Goal: Task Accomplishment & Management: Manage account settings

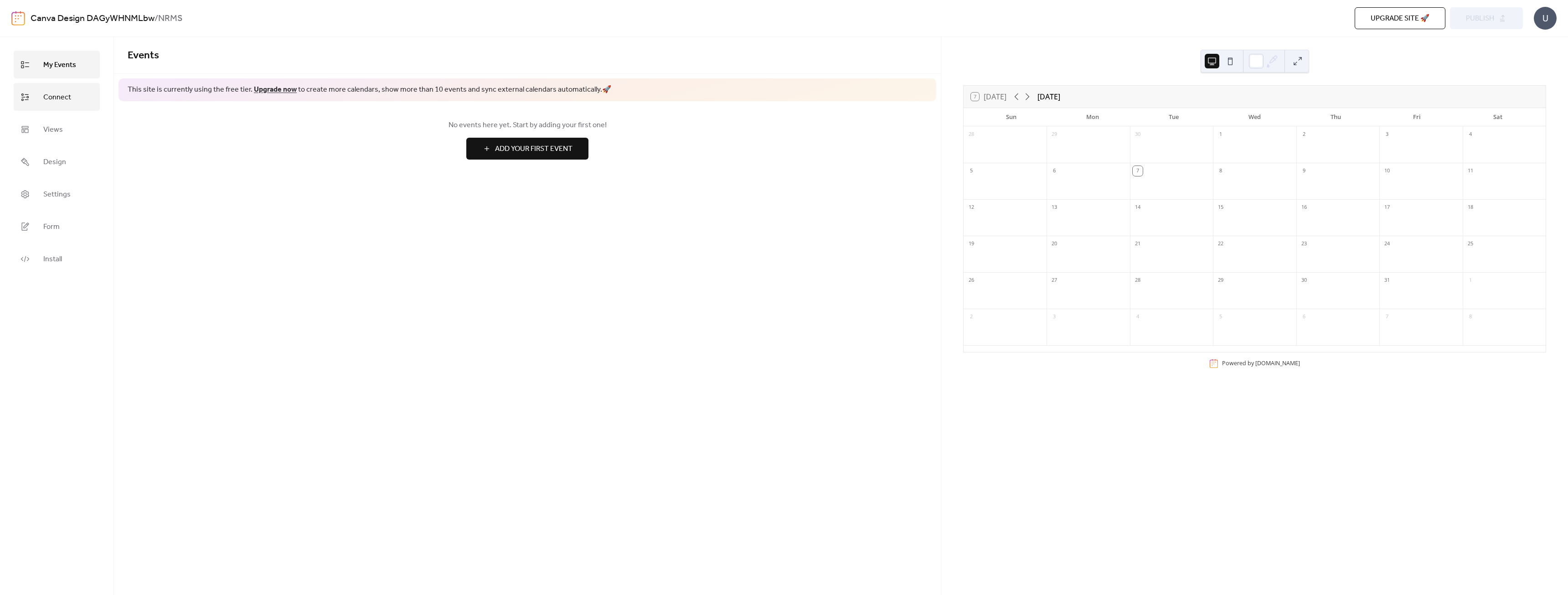
click at [57, 99] on span "Connect" at bounding box center [57, 97] width 28 height 14
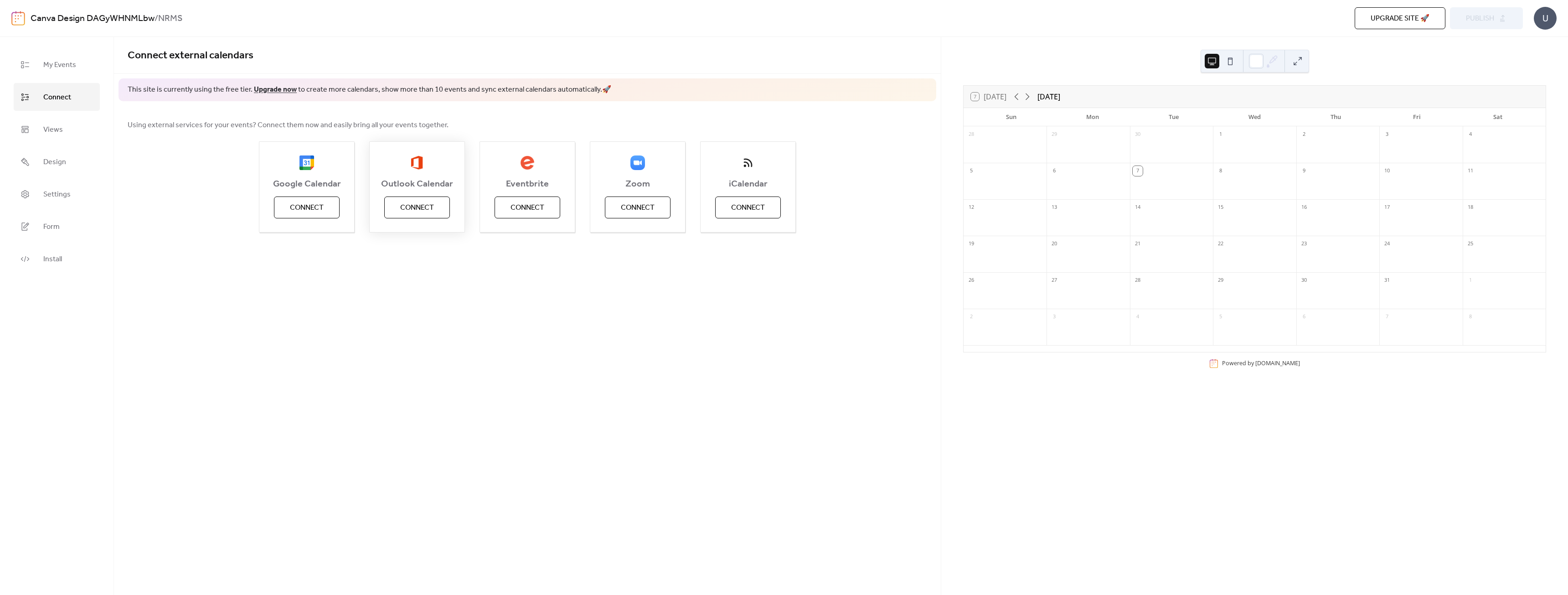
click at [423, 209] on span "Connect" at bounding box center [417, 208] width 34 height 11
click at [57, 198] on span "Settings" at bounding box center [57, 194] width 27 height 14
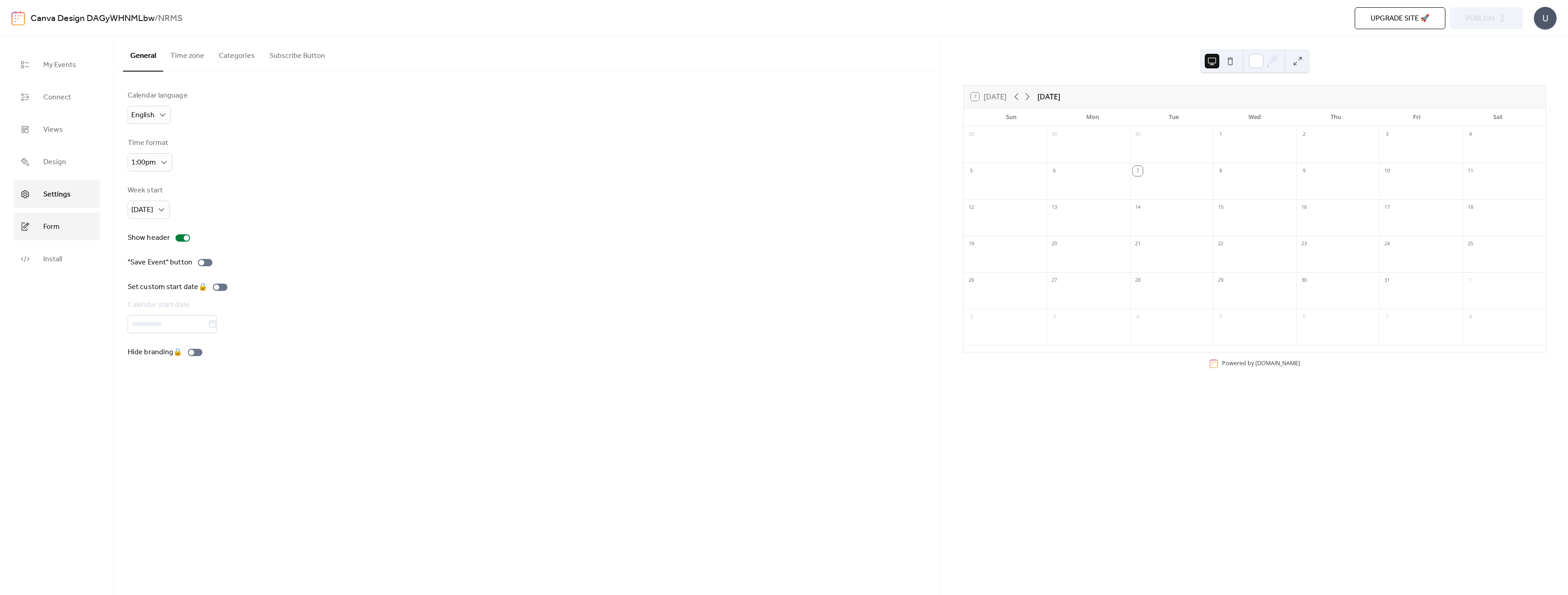
click at [55, 215] on link "Form" at bounding box center [57, 226] width 86 height 28
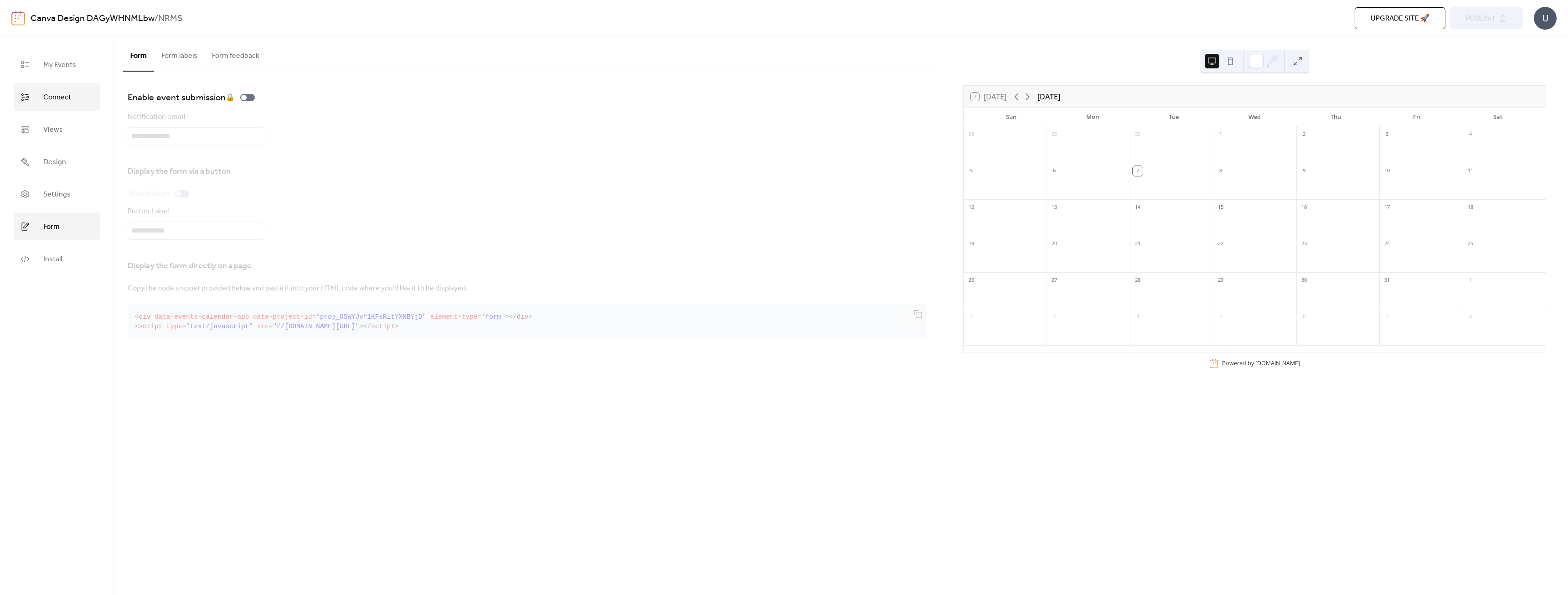
click at [50, 97] on span "Connect" at bounding box center [57, 97] width 28 height 14
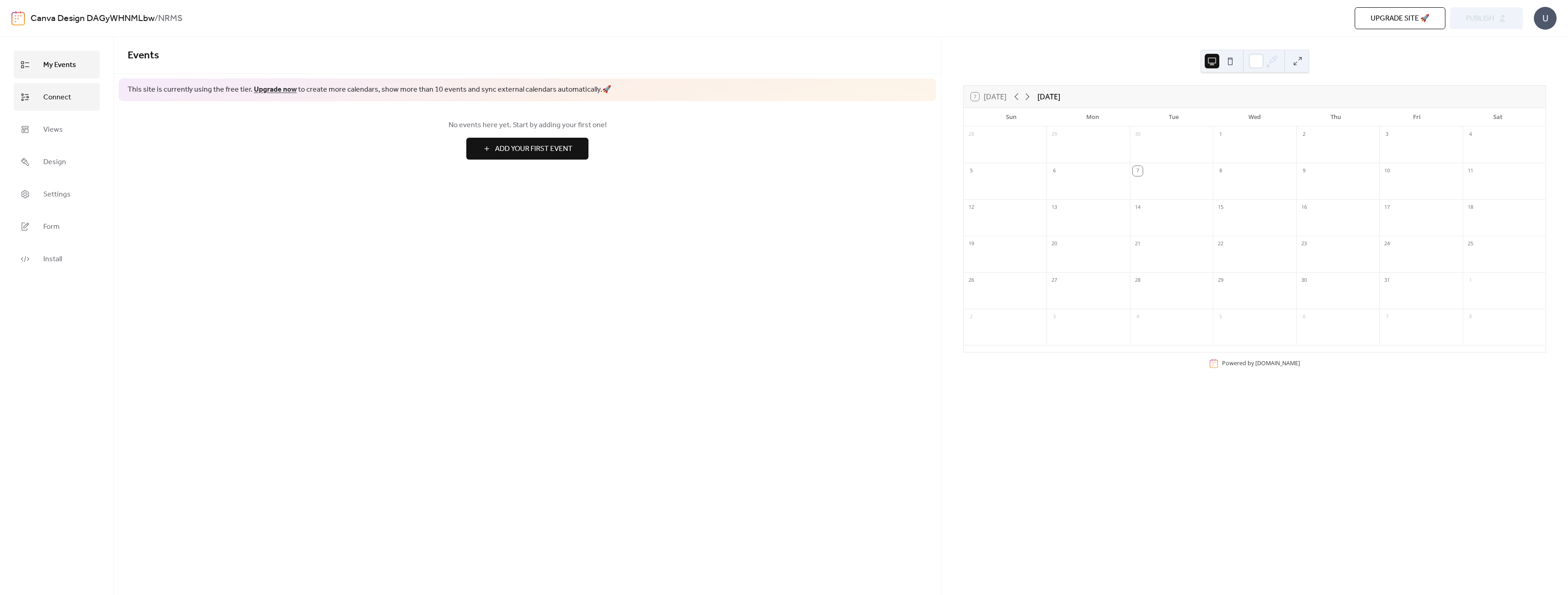
click at [52, 98] on span "Connect" at bounding box center [57, 97] width 28 height 14
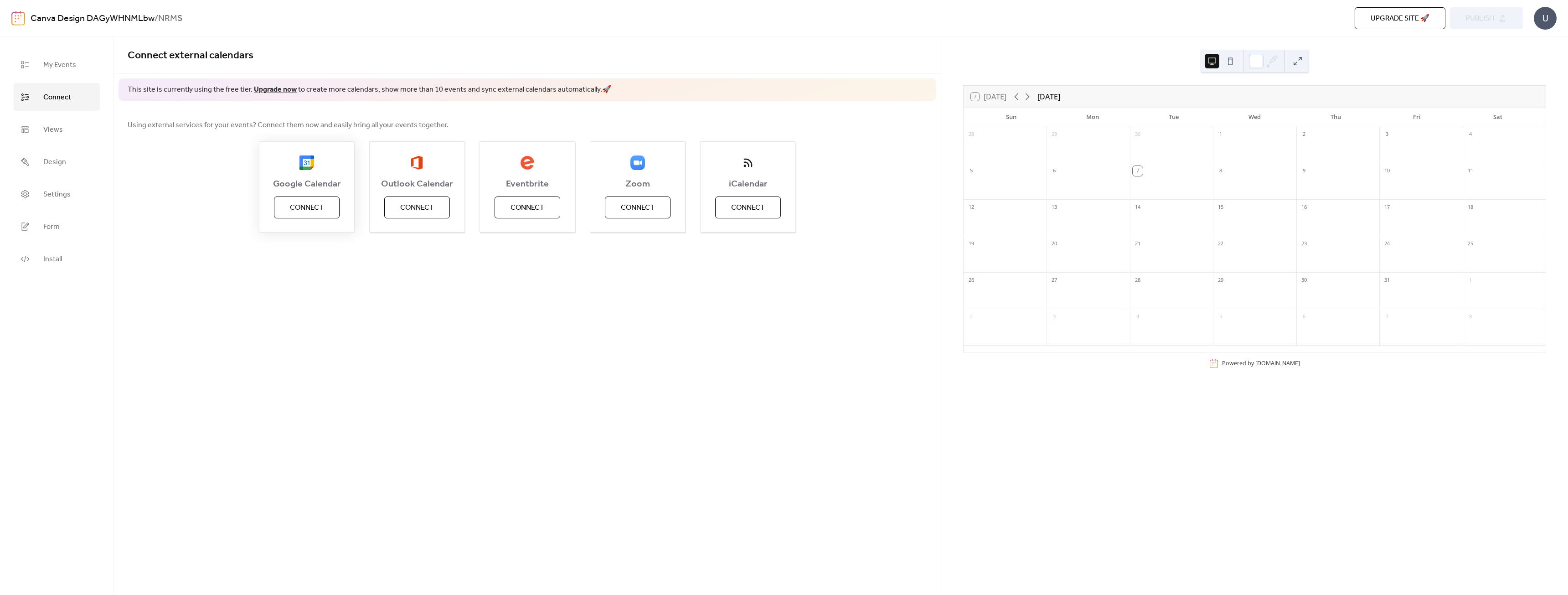
click at [317, 206] on span "Connect" at bounding box center [307, 208] width 34 height 11
